Goal: Navigation & Orientation: Find specific page/section

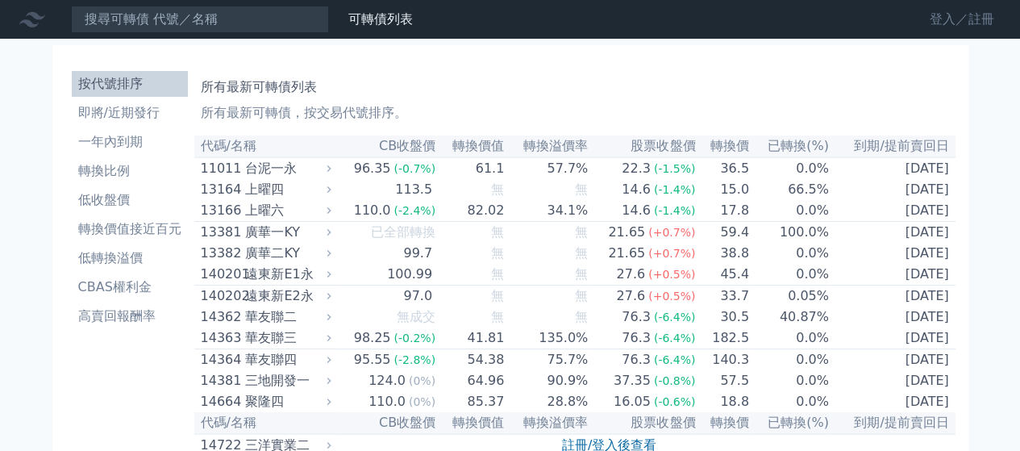
click at [939, 17] on link "登入／註冊" at bounding box center [962, 19] width 90 height 26
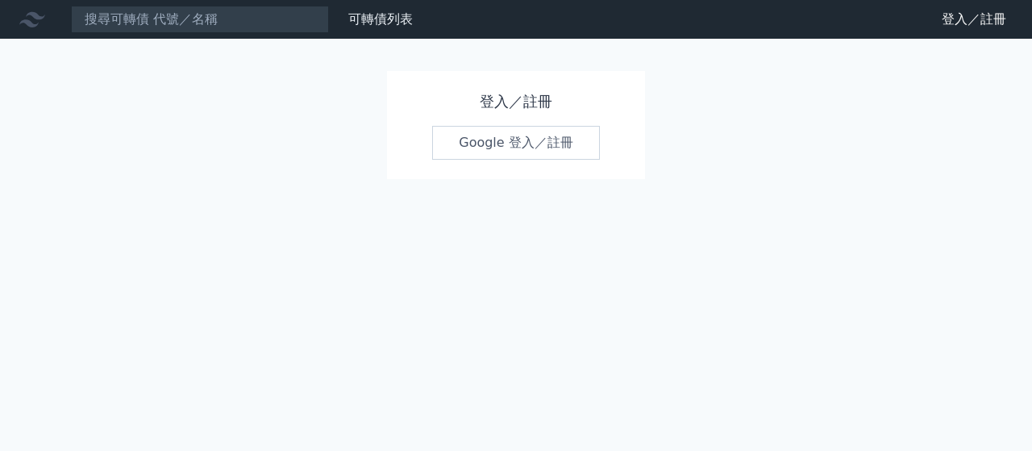
click at [486, 146] on link "Google 登入／註冊" at bounding box center [516, 143] width 168 height 34
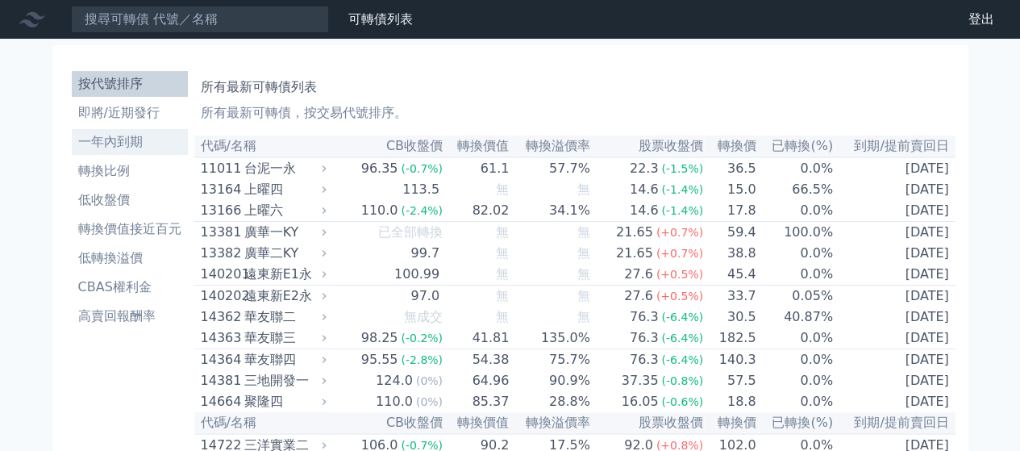
click at [141, 148] on li "一年內到期" at bounding box center [130, 141] width 116 height 19
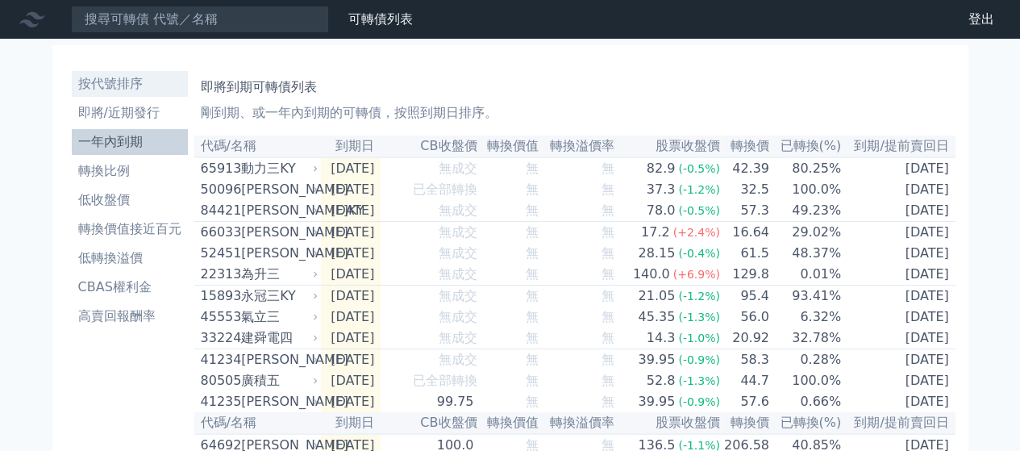
click at [129, 85] on li "按代號排序" at bounding box center [130, 83] width 116 height 19
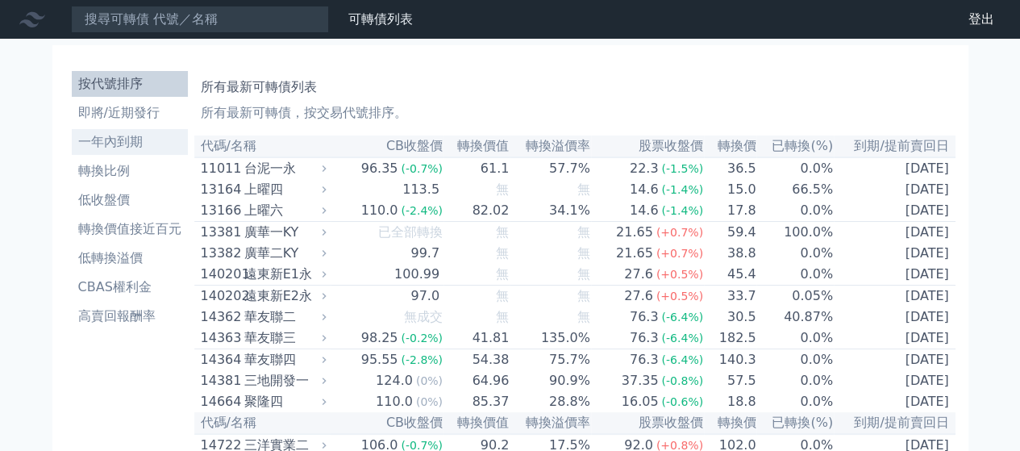
click at [118, 149] on li "一年內到期" at bounding box center [130, 141] width 116 height 19
